Goal: Task Accomplishment & Management: Understand process/instructions

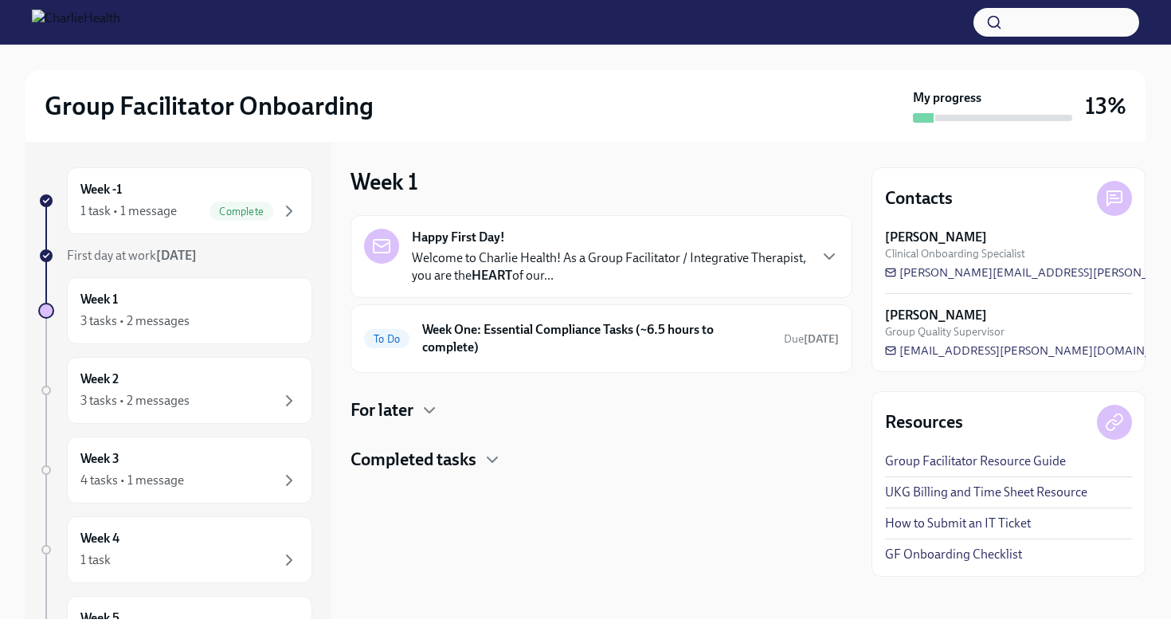
click at [150, 257] on span "First day at work [DATE]" at bounding box center [132, 255] width 130 height 15
click at [155, 307] on div "Week 1 3 tasks • 2 messages" at bounding box center [189, 311] width 218 height 40
click at [215, 314] on div "3 tasks • 2 messages" at bounding box center [189, 321] width 218 height 19
click at [456, 341] on h6 "Week One: Essential Compliance Tasks (~6.5 hours to complete)" at bounding box center [596, 338] width 349 height 35
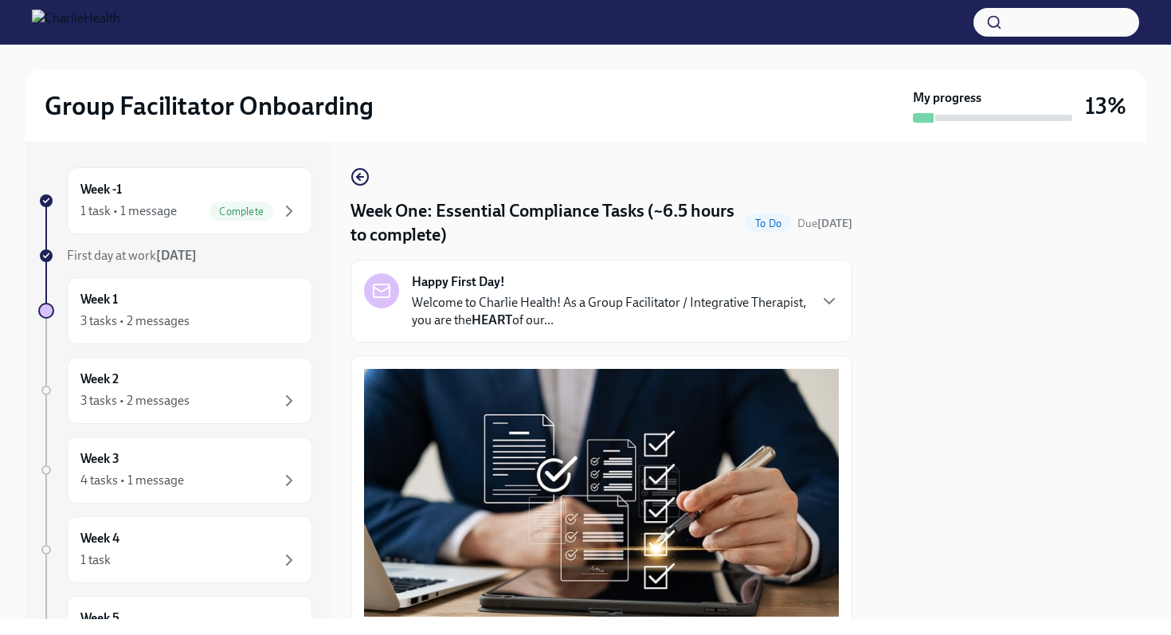
click at [362, 167] on link at bounding box center [360, 176] width 19 height 19
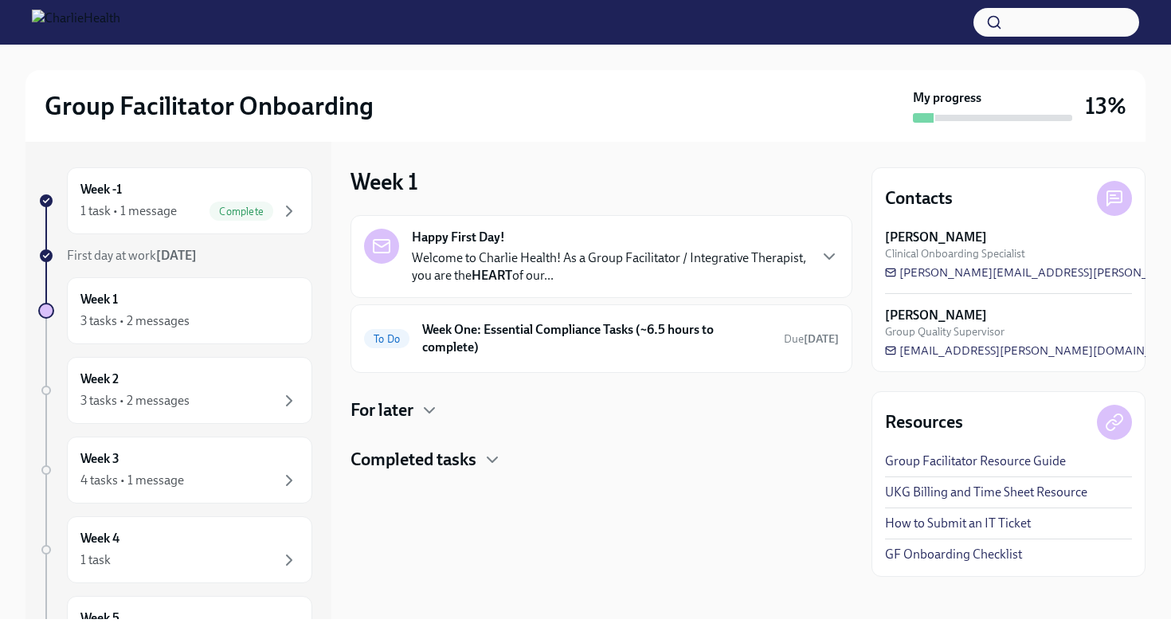
click at [417, 464] on h4 "Completed tasks" at bounding box center [414, 460] width 126 height 24
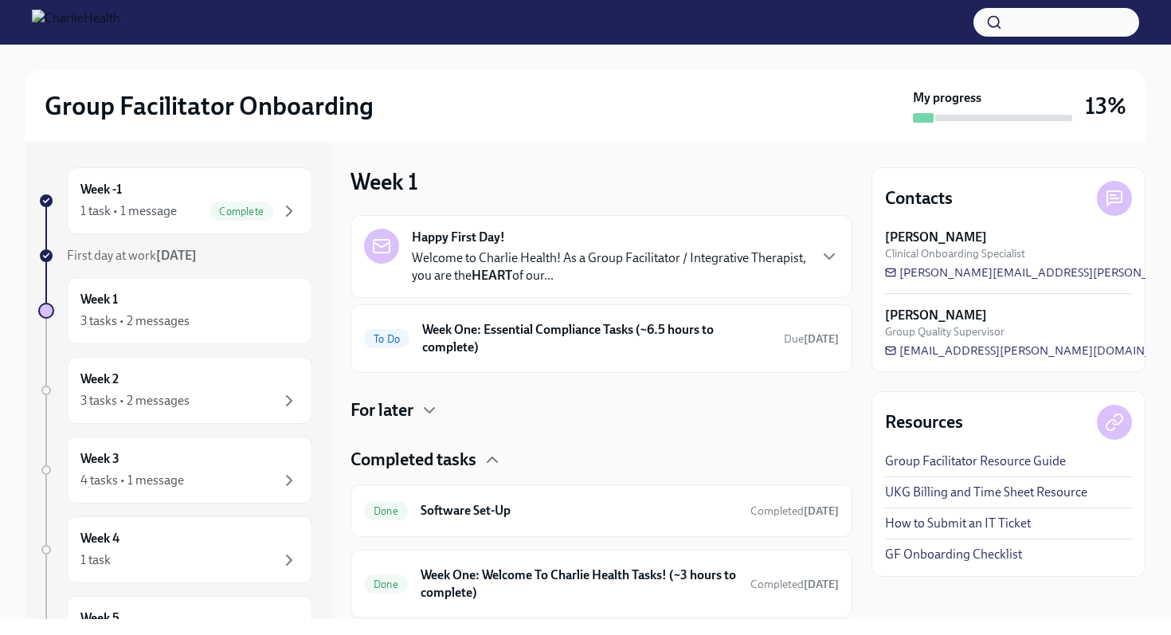
scroll to position [50, 0]
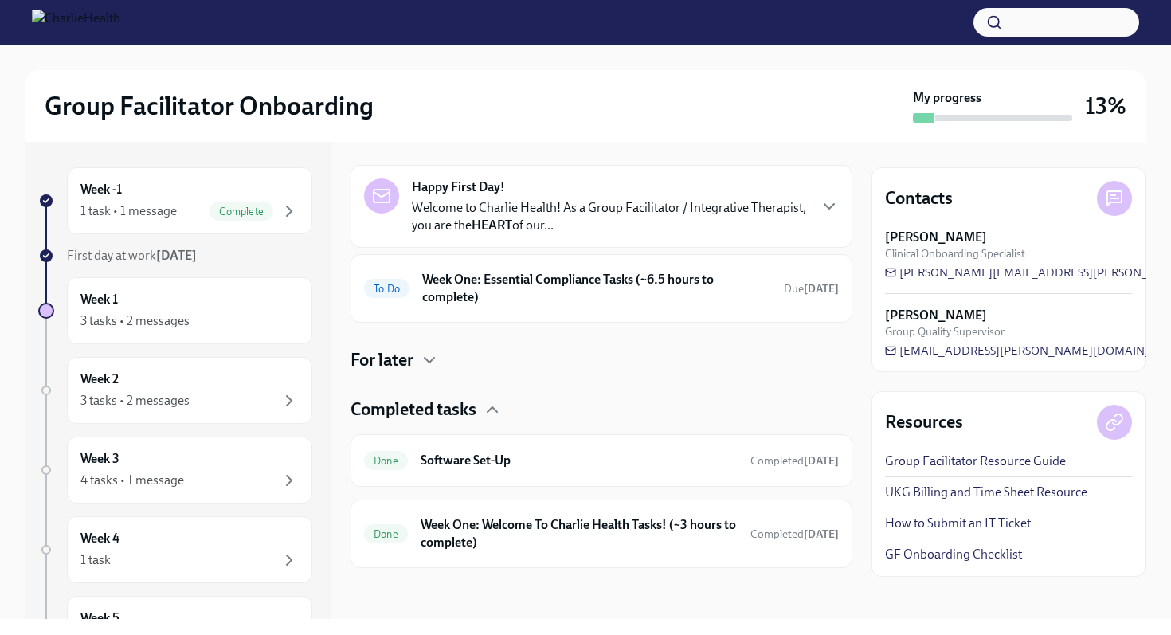
click at [415, 404] on h4 "Completed tasks" at bounding box center [414, 410] width 126 height 24
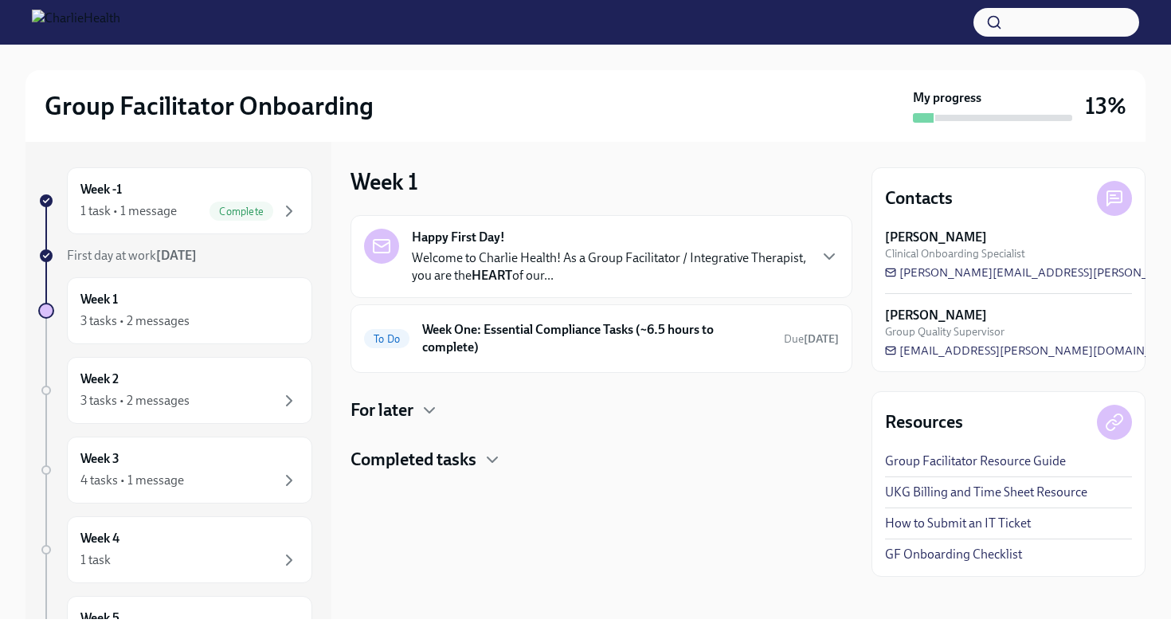
scroll to position [0, 0]
click at [406, 413] on h4 "For later" at bounding box center [382, 410] width 63 height 24
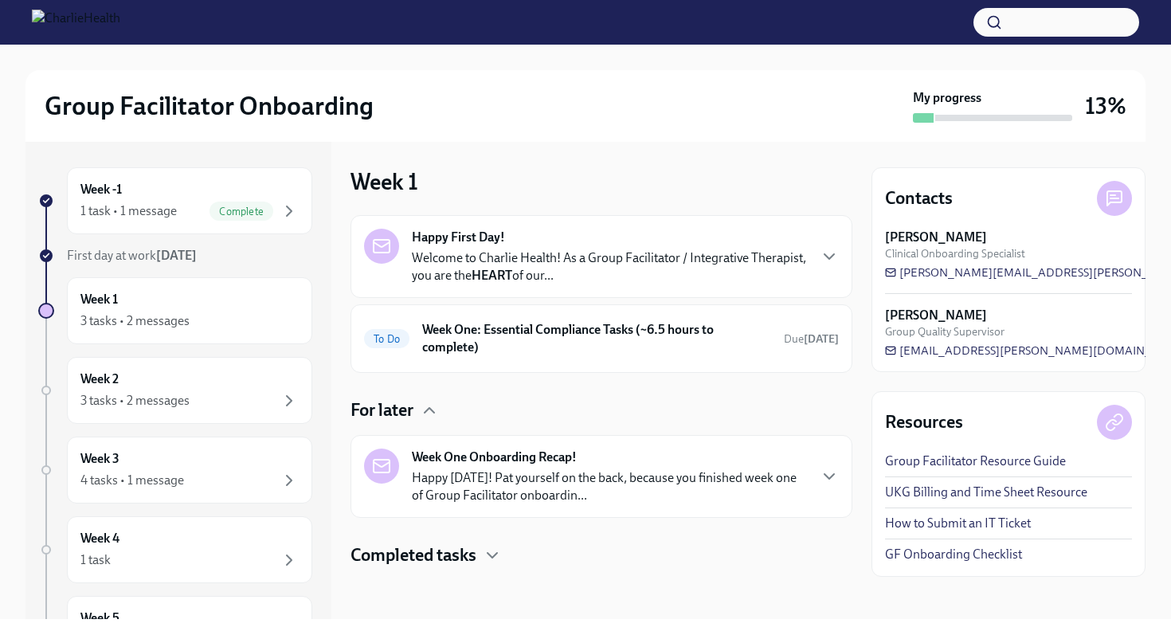
click at [407, 410] on h4 "For later" at bounding box center [382, 410] width 63 height 24
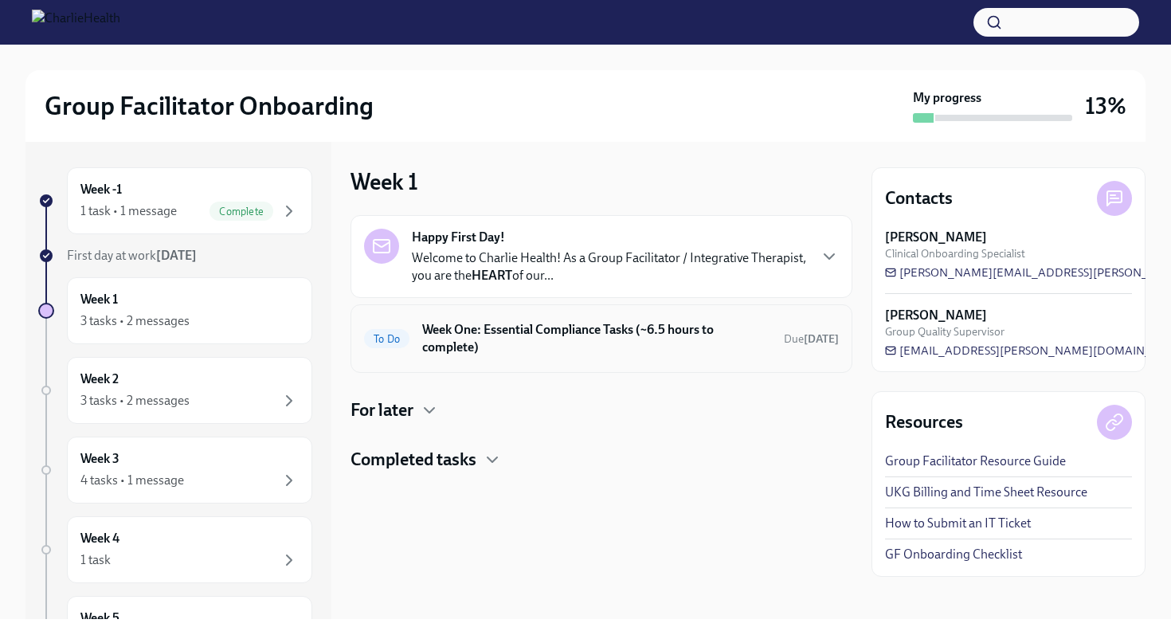
click at [470, 330] on h6 "Week One: Essential Compliance Tasks (~6.5 hours to complete)" at bounding box center [596, 338] width 349 height 35
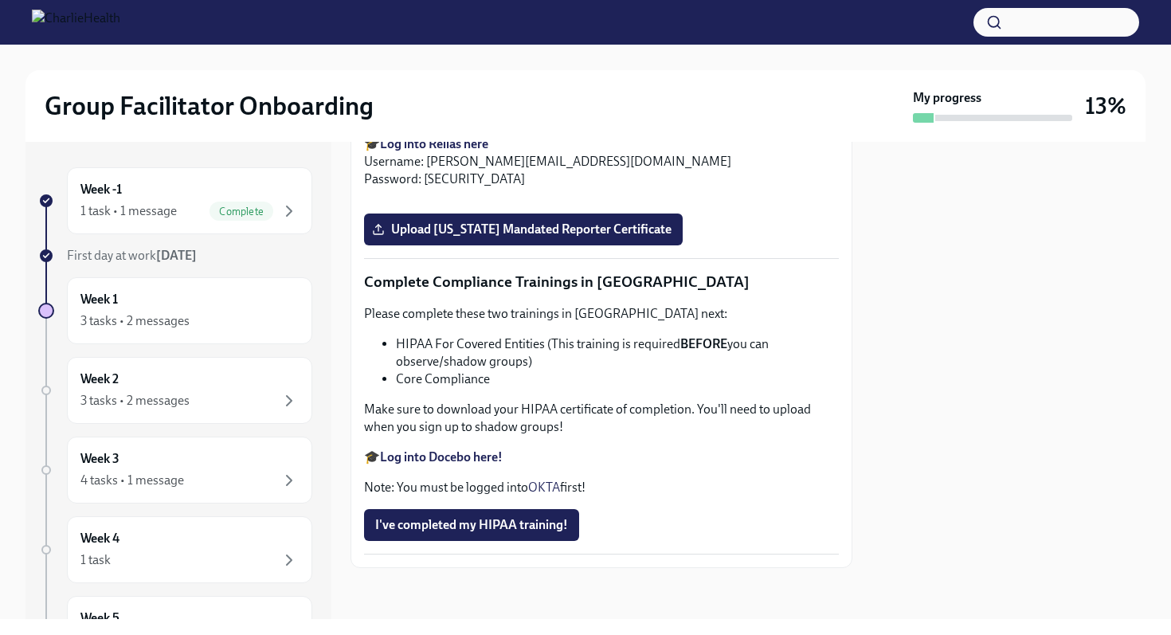
scroll to position [3154, 0]
click at [415, 151] on strong "Log into Relias here" at bounding box center [434, 143] width 108 height 15
